Goal: Find specific page/section: Find specific page/section

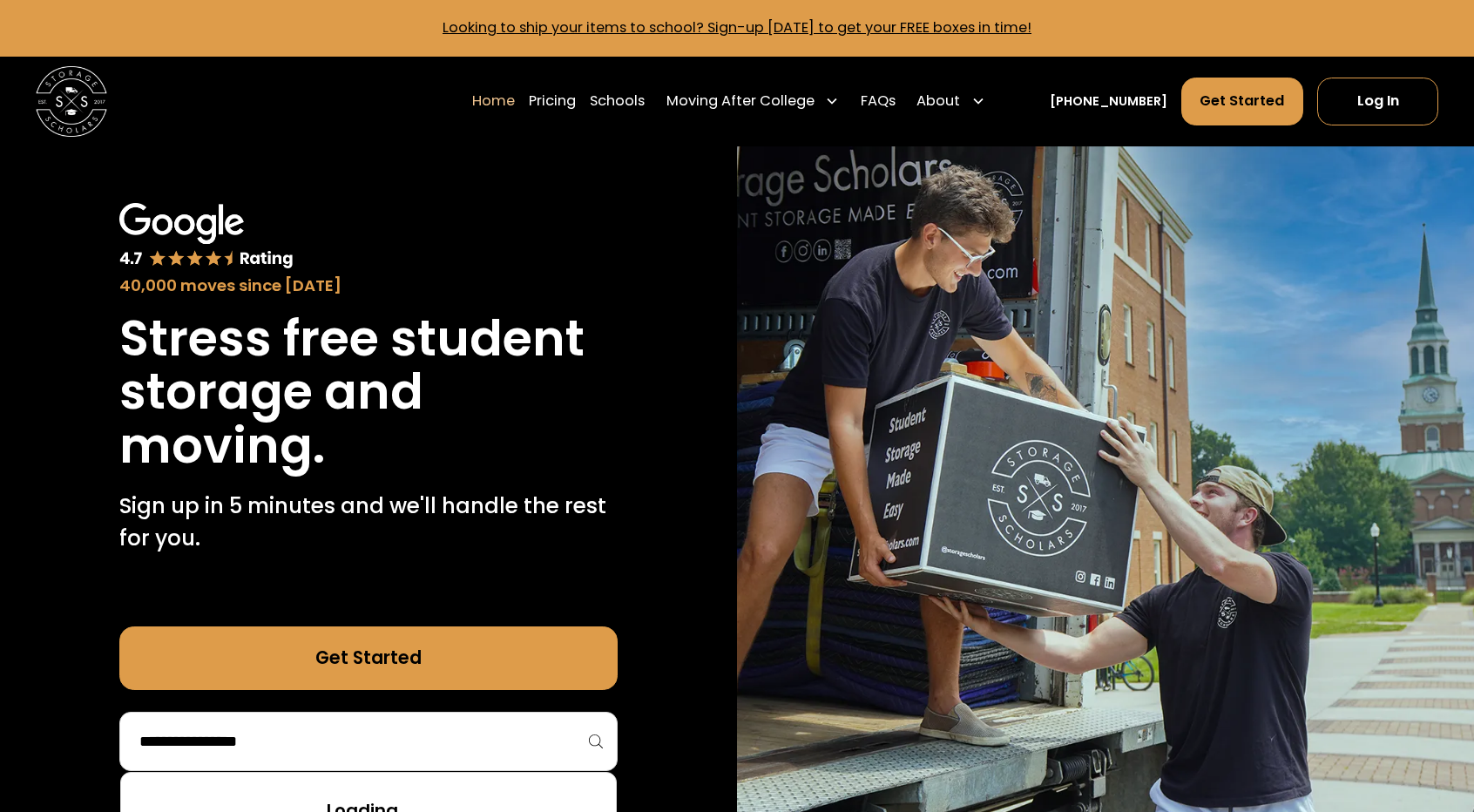
click at [343, 734] on input "search" at bounding box center [369, 741] width 462 height 30
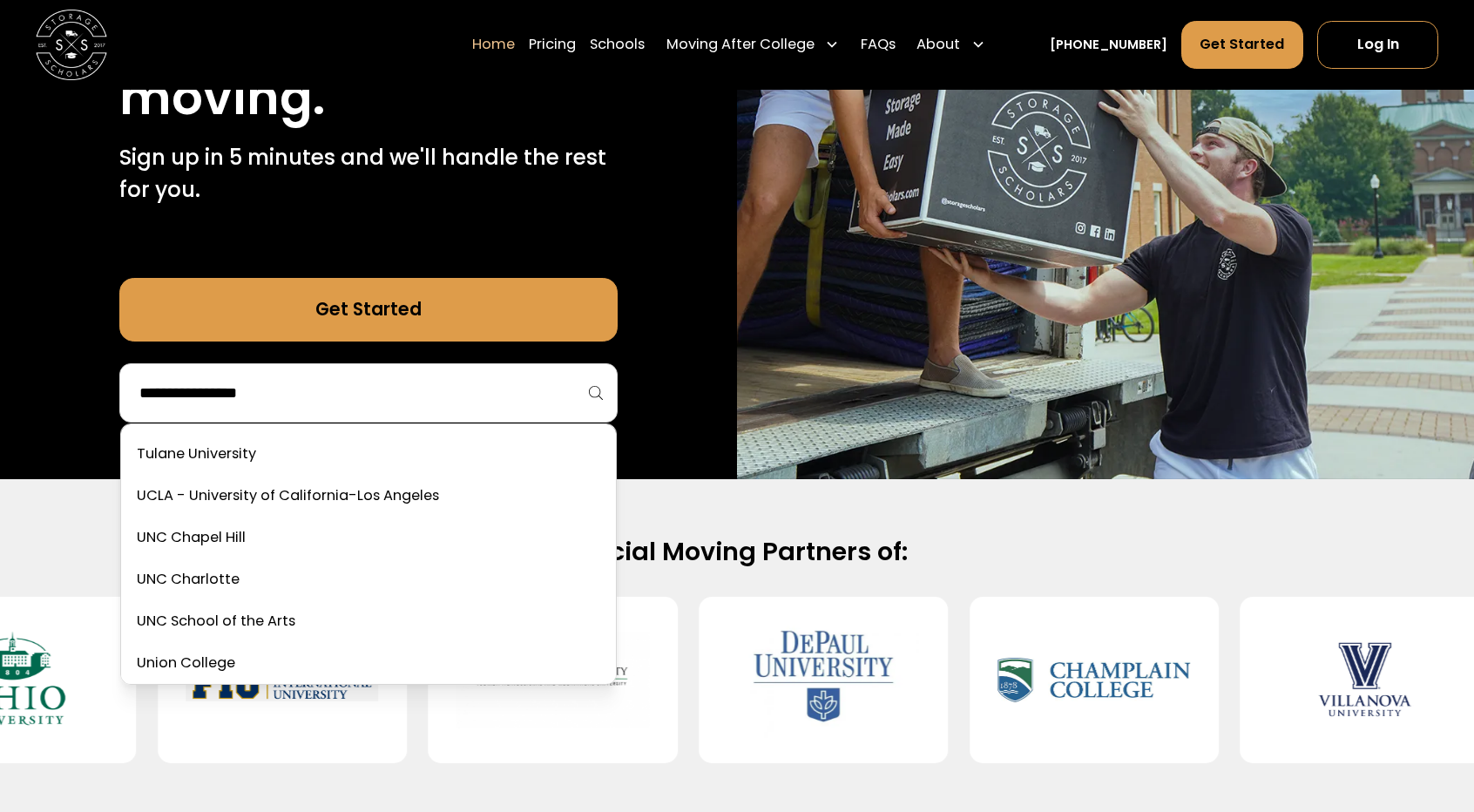
scroll to position [7310, 0]
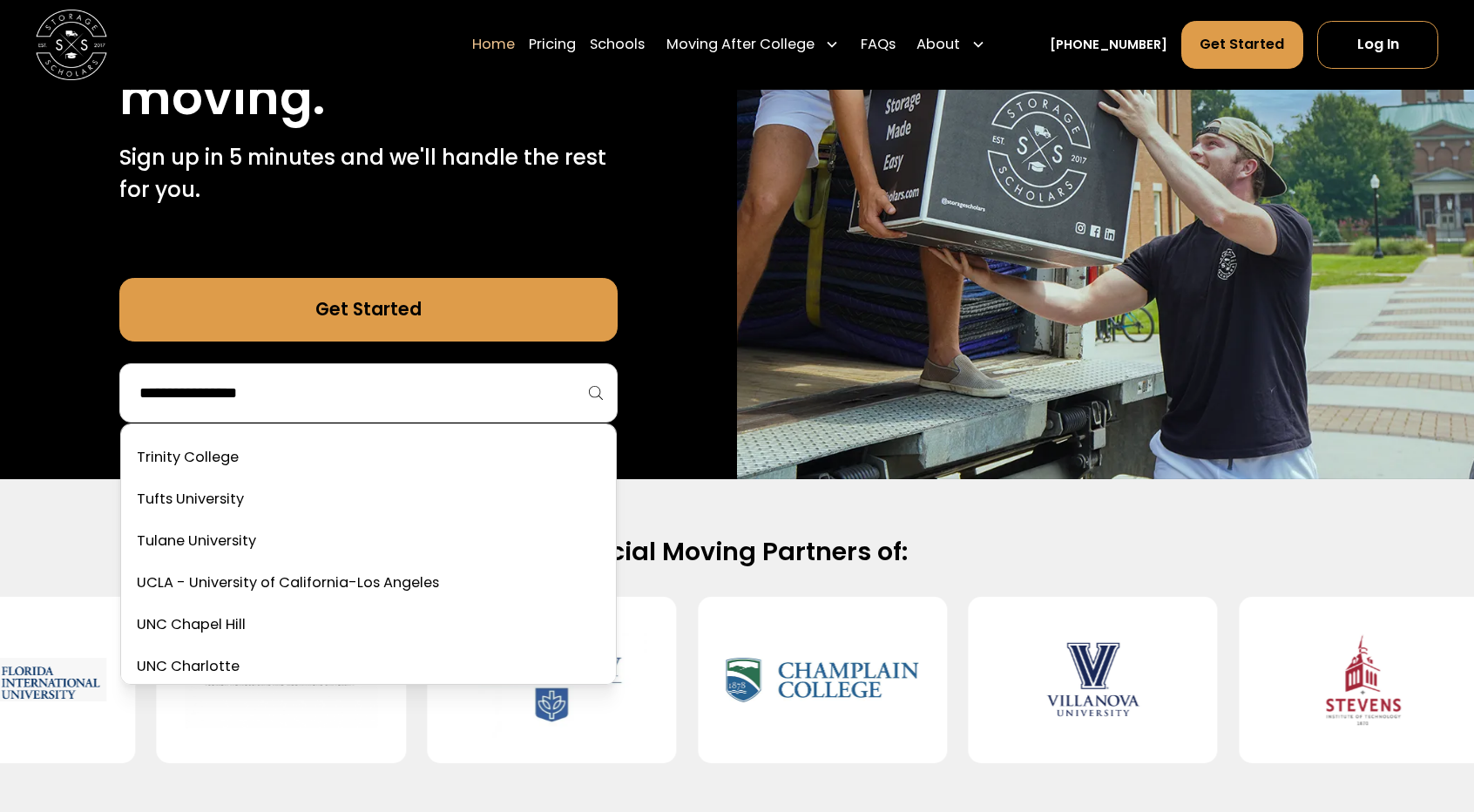
drag, startPoint x: 333, startPoint y: 585, endPoint x: 342, endPoint y: 564, distance: 22.8
click at [332, 585] on link at bounding box center [369, 584] width 481 height 39
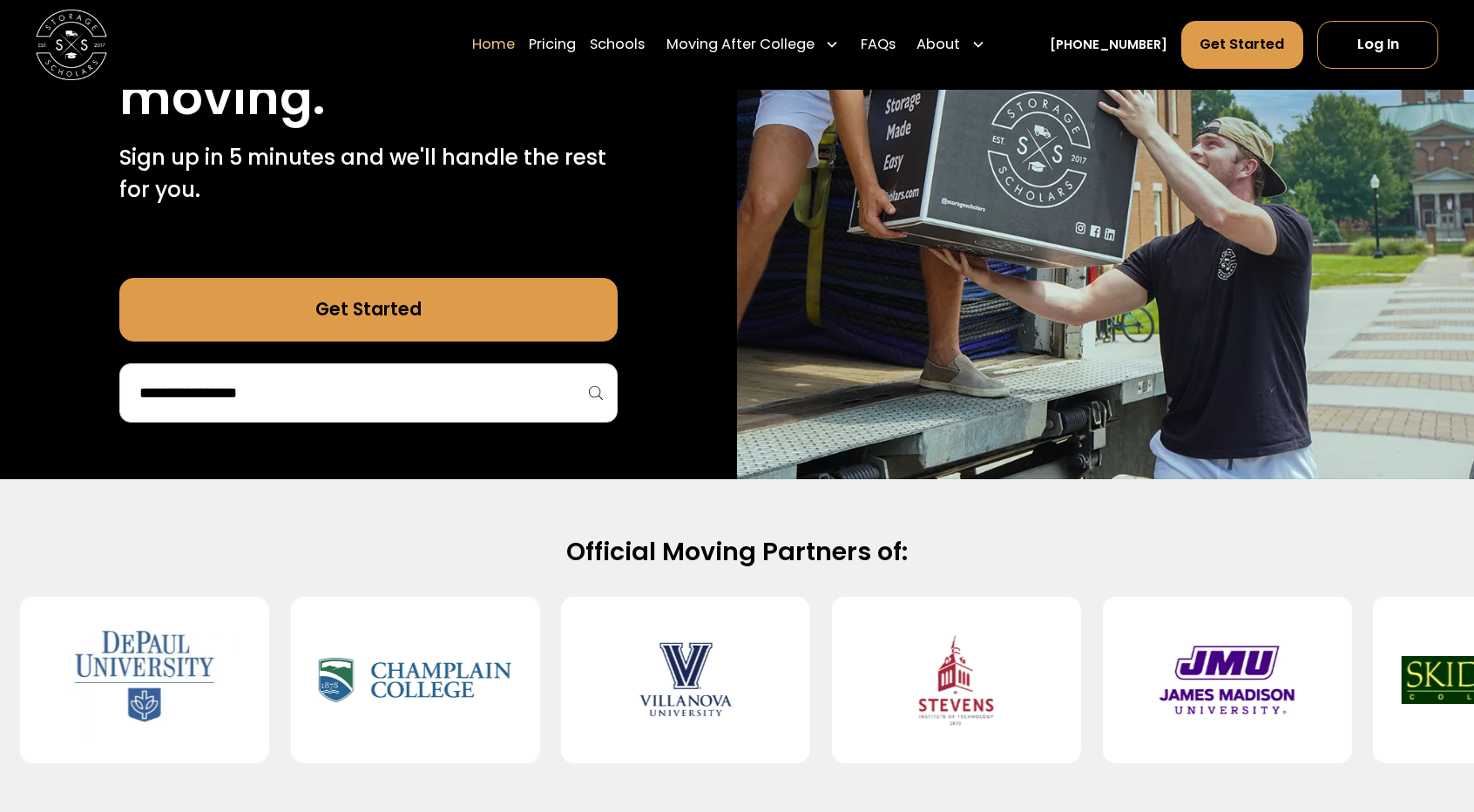
click at [459, 372] on div at bounding box center [368, 392] width 498 height 59
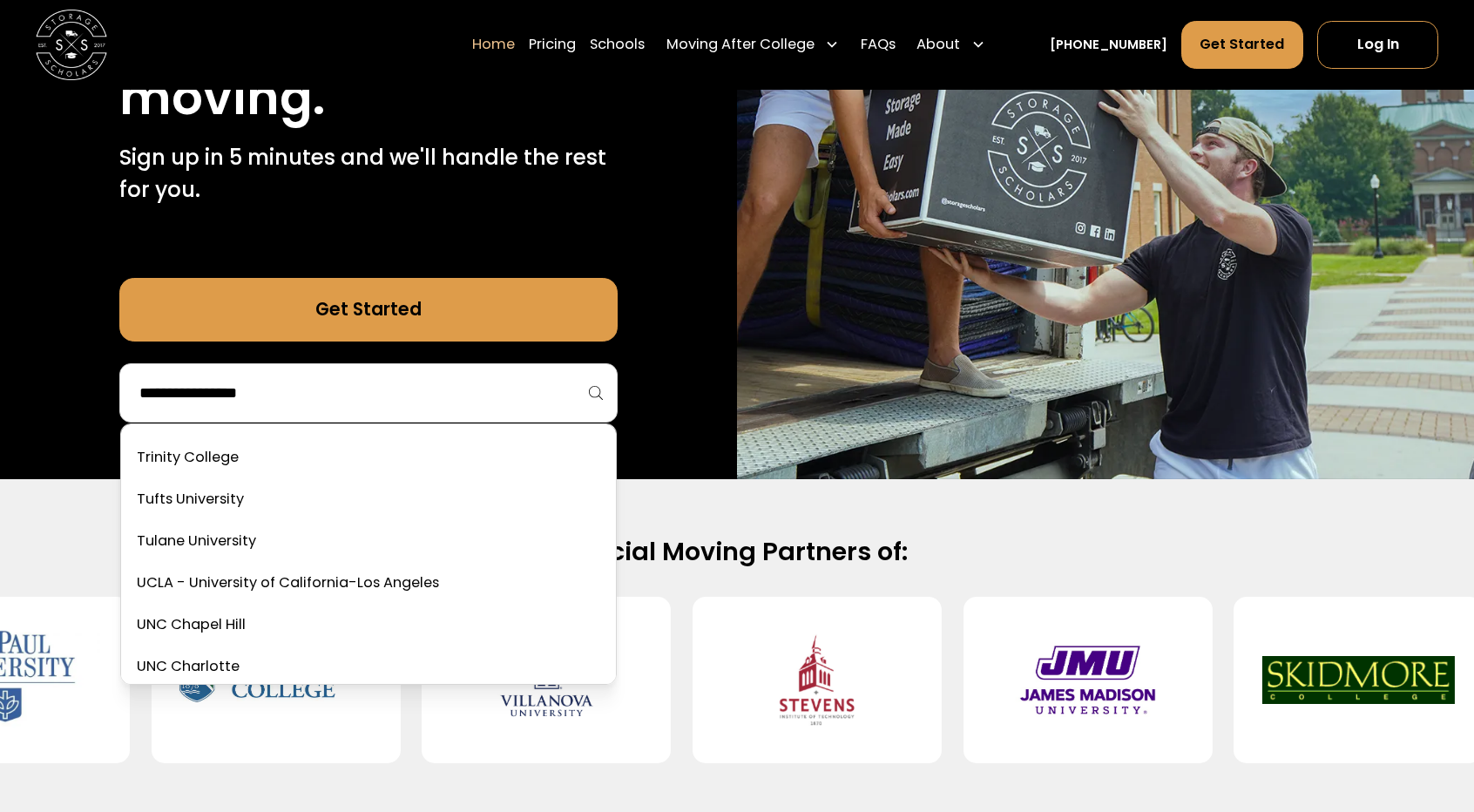
click at [451, 385] on input "search" at bounding box center [369, 393] width 462 height 30
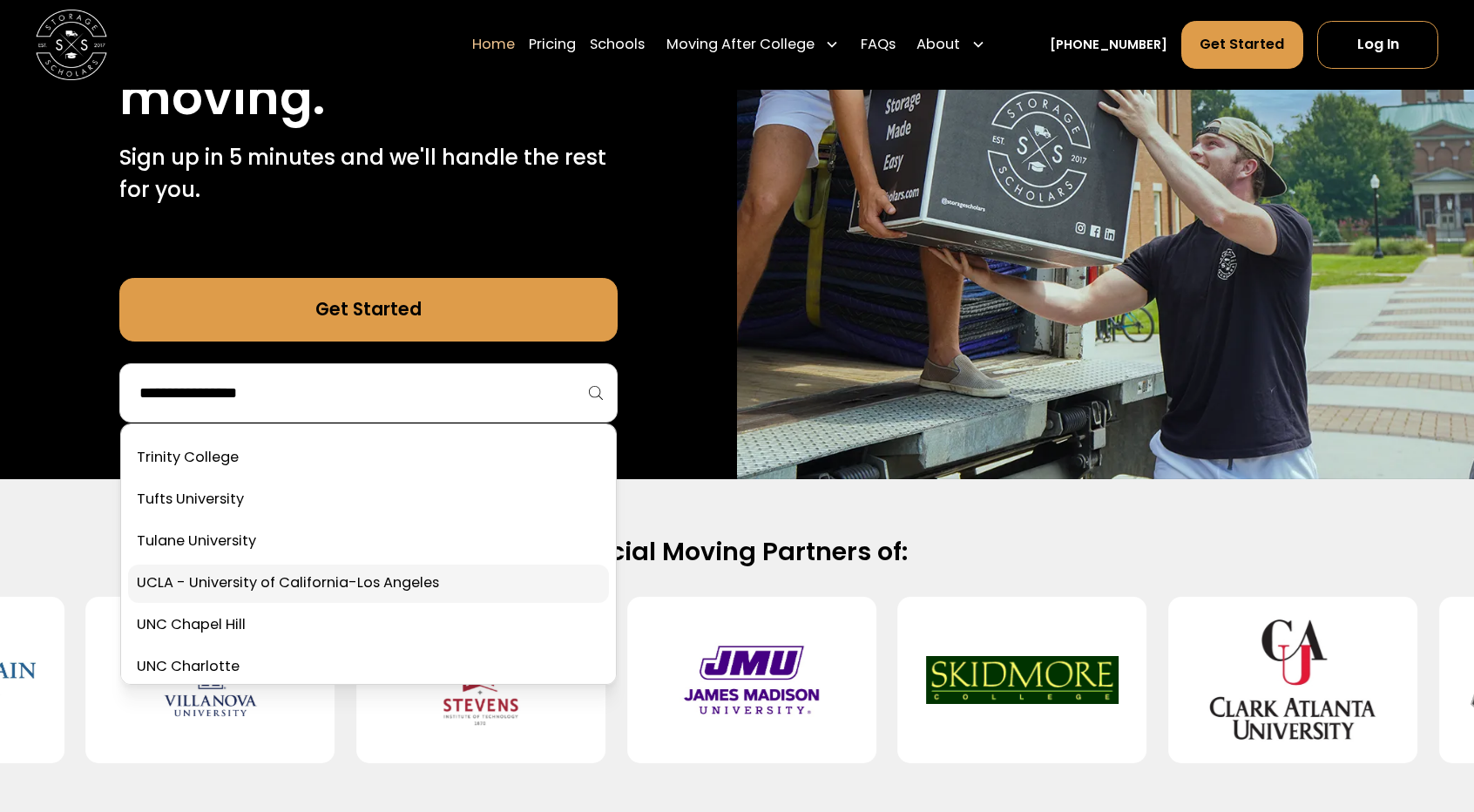
click at [277, 579] on link at bounding box center [369, 584] width 481 height 39
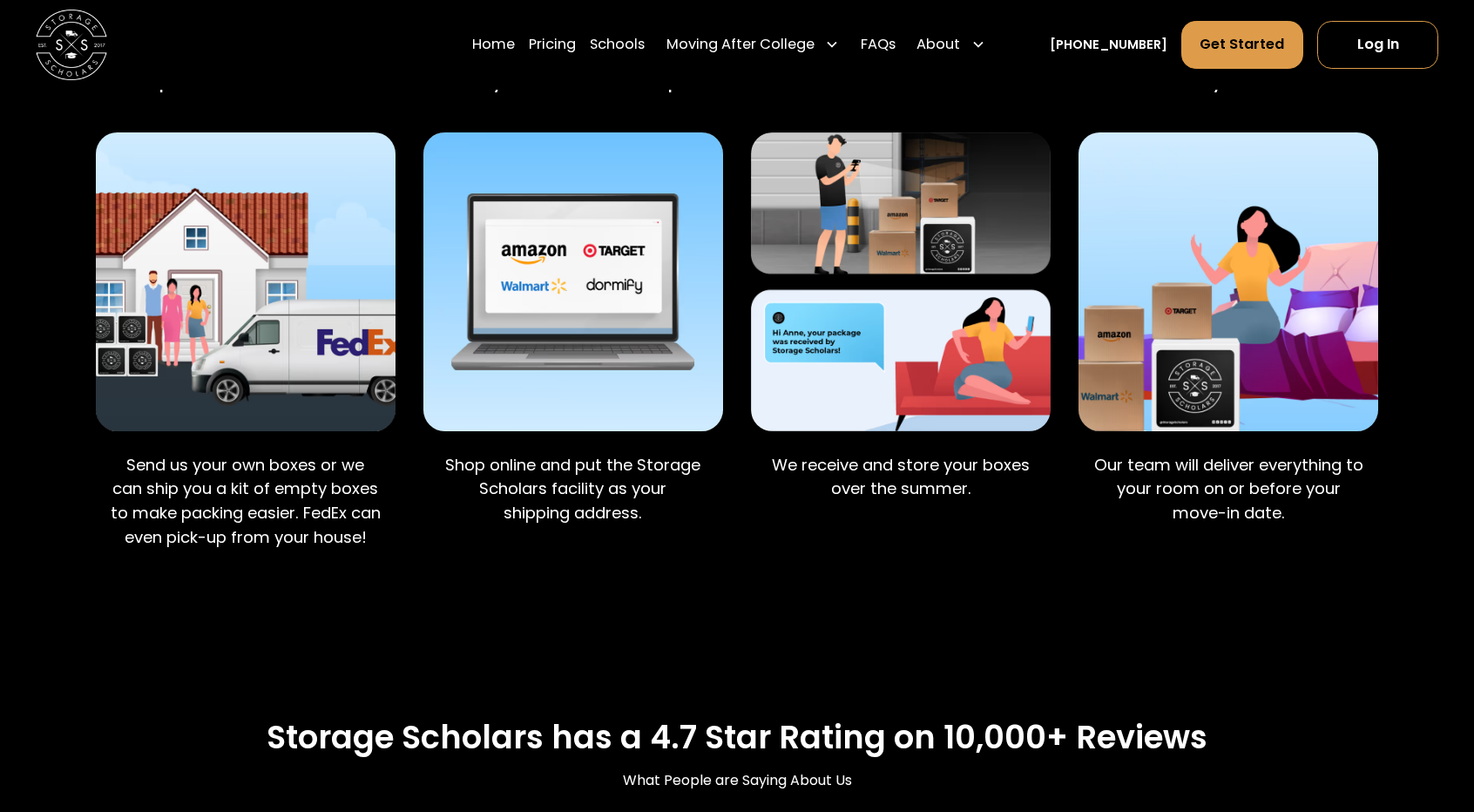
scroll to position [1393, 0]
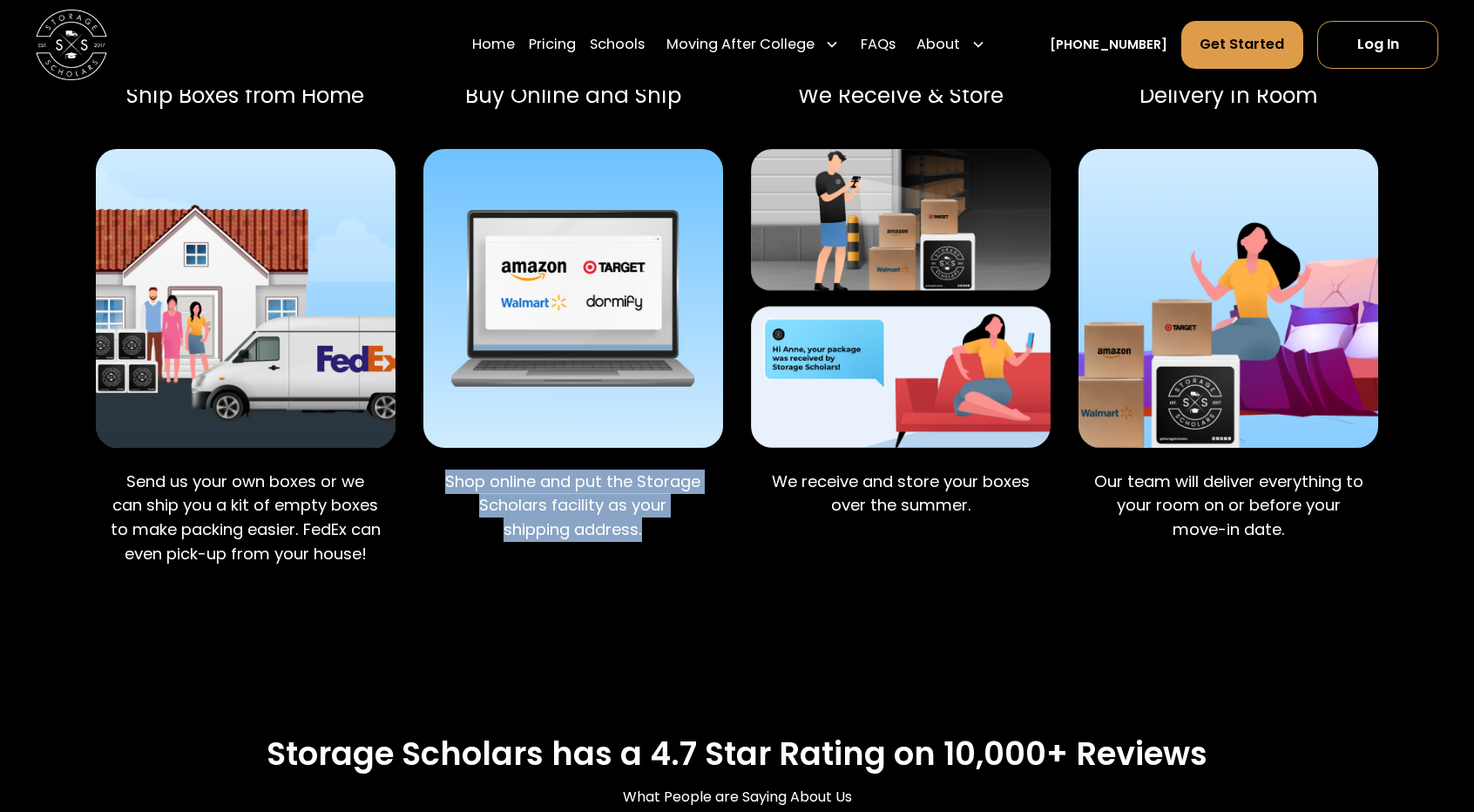
drag, startPoint x: 670, startPoint y: 488, endPoint x: 464, endPoint y: 413, distance: 219.2
click at [464, 455] on div "Shop online and put the Storage Scholars facility as your shipping address." at bounding box center [572, 509] width 298 height 109
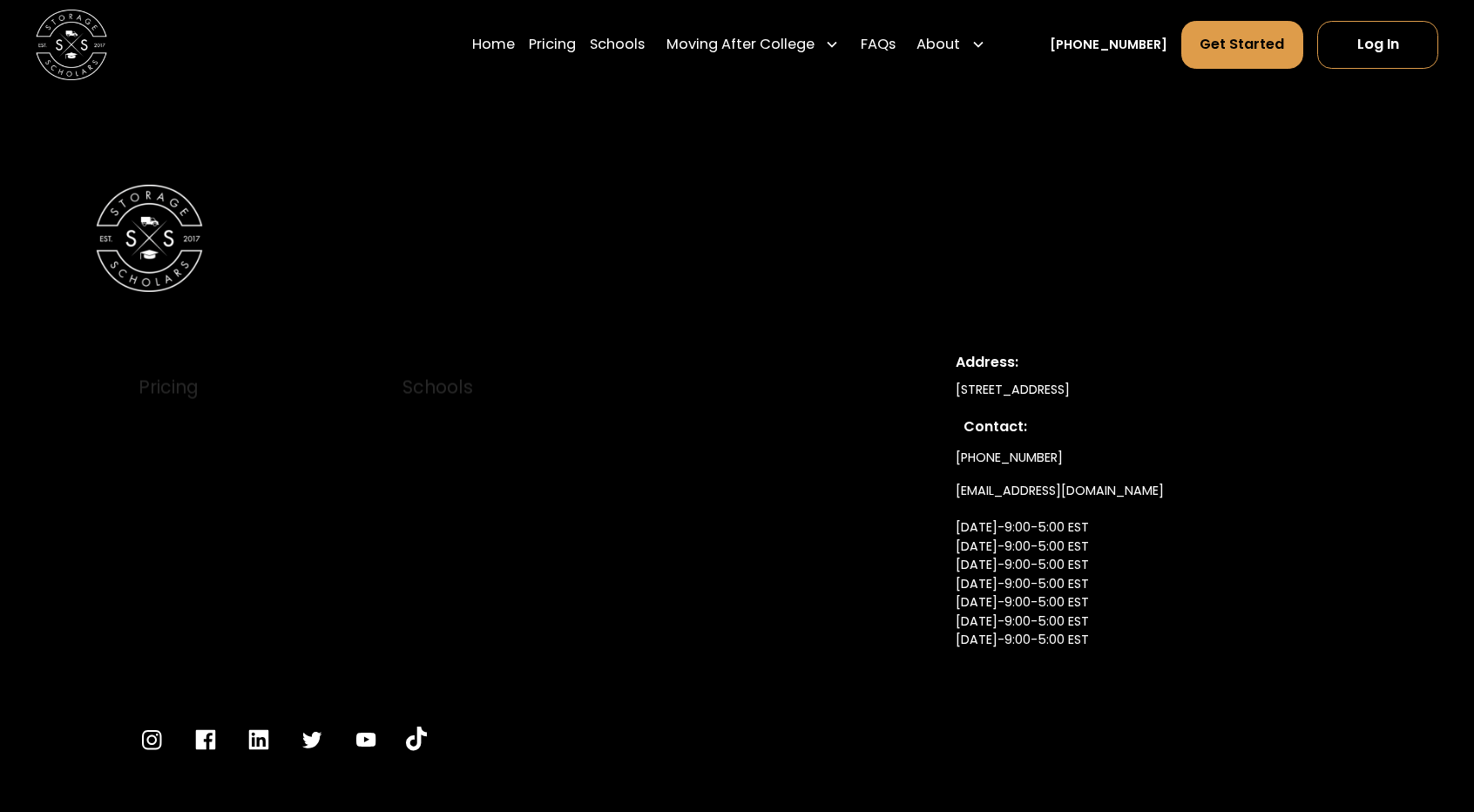
scroll to position [8334, 0]
